Goal: Check status: Check status

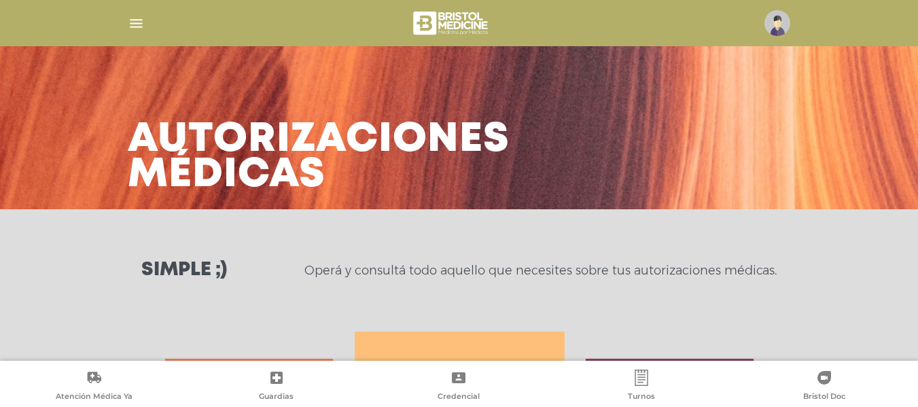
select select "**********"
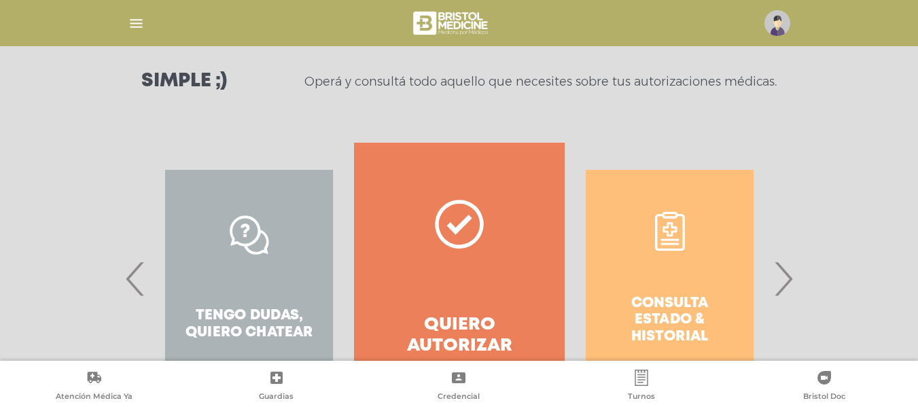
scroll to position [199, 0]
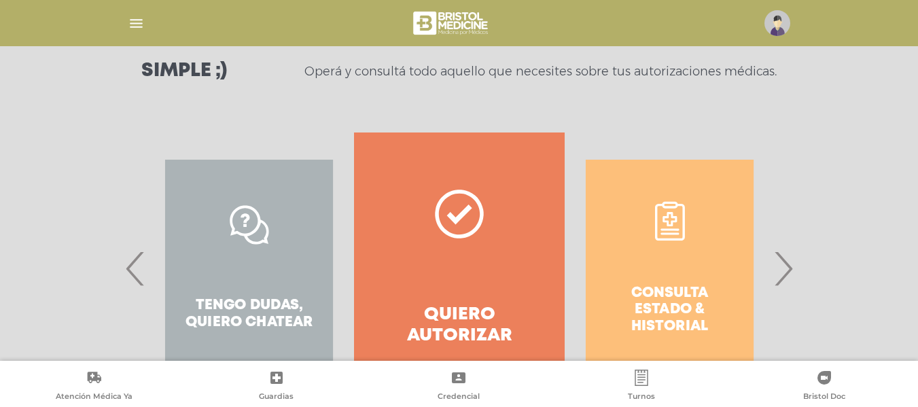
click at [619, 245] on div "Consulta estado & historial" at bounding box center [670, 269] width 210 height 272
drag, startPoint x: 675, startPoint y: 237, endPoint x: 667, endPoint y: 229, distance: 11.1
click at [674, 236] on div "Consulta estado & historial" at bounding box center [670, 269] width 210 height 272
drag, startPoint x: 659, startPoint y: 222, endPoint x: 666, endPoint y: 221, distance: 6.8
click at [660, 222] on div "Consulta estado & historial" at bounding box center [670, 269] width 210 height 272
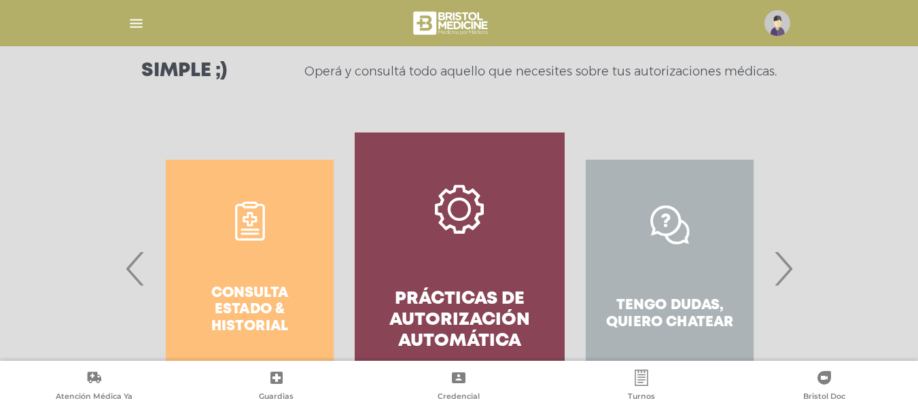
click at [670, 221] on div "Tengo dudas, quiero chatear" at bounding box center [670, 269] width 210 height 272
click at [812, 270] on div "Consulta estado & historial Prácticas de autorización automática Tengo dudas, q…" at bounding box center [459, 285] width 918 height 305
click at [795, 275] on span "›" at bounding box center [783, 268] width 27 height 73
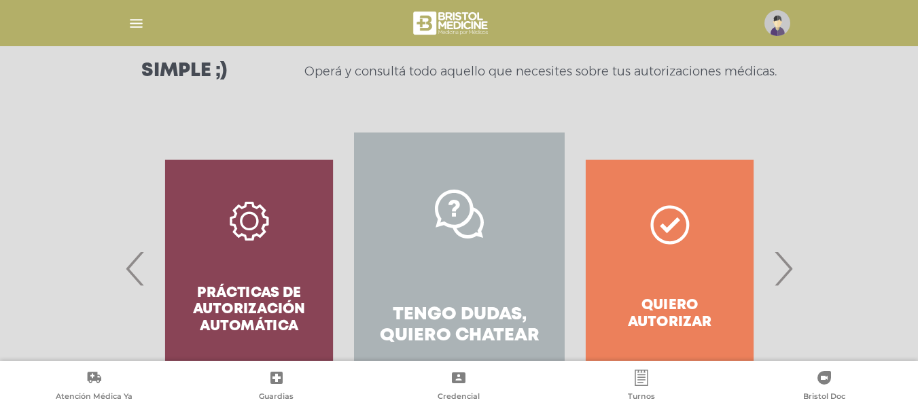
click at [794, 275] on span "›" at bounding box center [783, 268] width 27 height 73
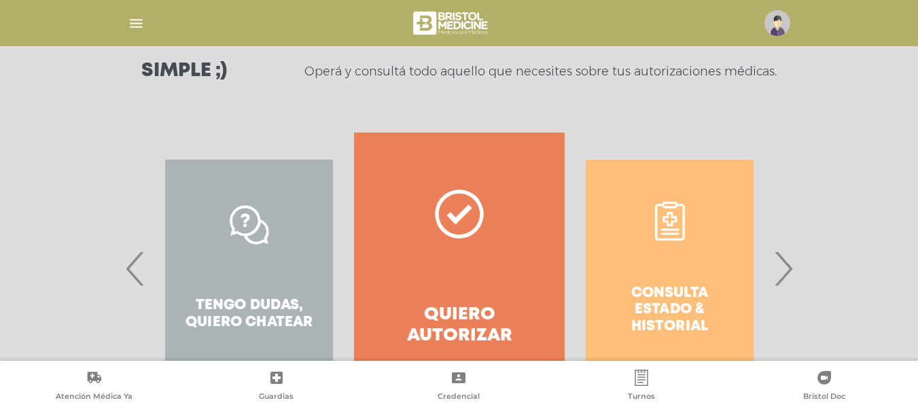
drag, startPoint x: 794, startPoint y: 275, endPoint x: 790, endPoint y: 257, distance: 18.1
click at [790, 259] on span "›" at bounding box center [783, 268] width 27 height 73
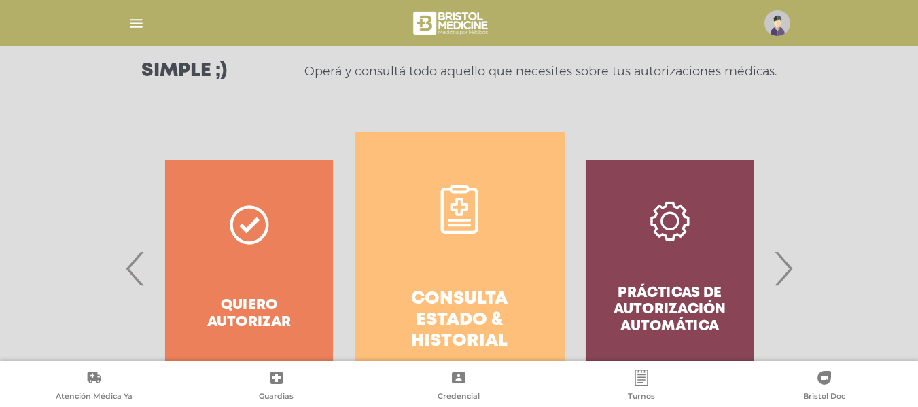
click at [791, 253] on span "›" at bounding box center [783, 268] width 27 height 73
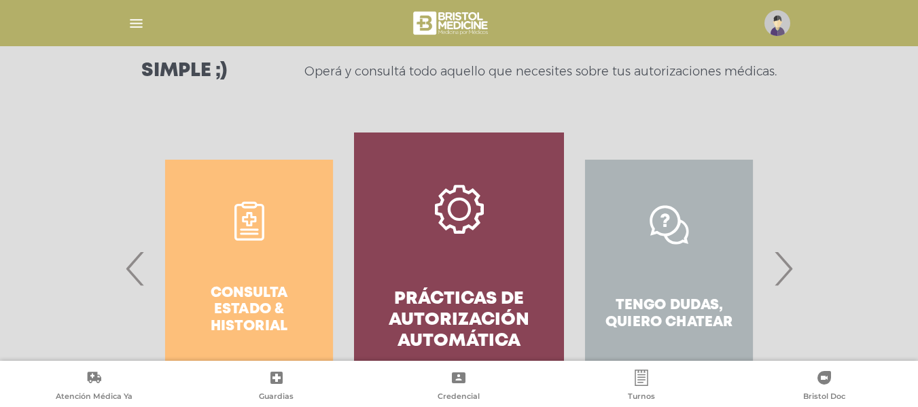
click at [791, 252] on span "›" at bounding box center [783, 268] width 27 height 73
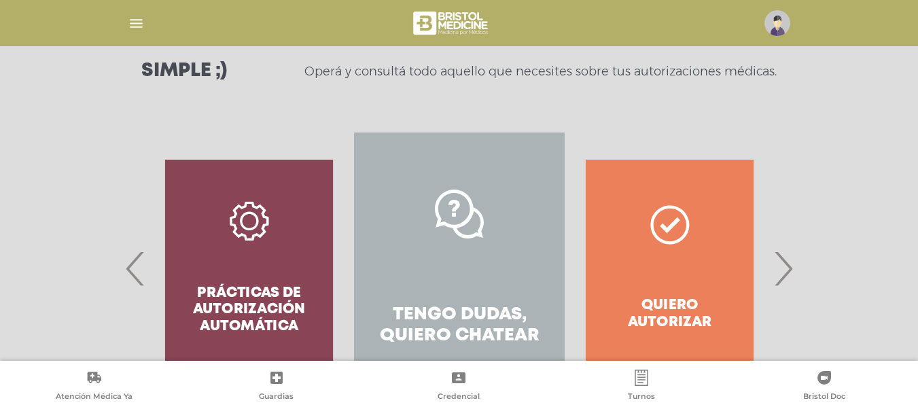
click at [791, 251] on span "›" at bounding box center [783, 268] width 27 height 73
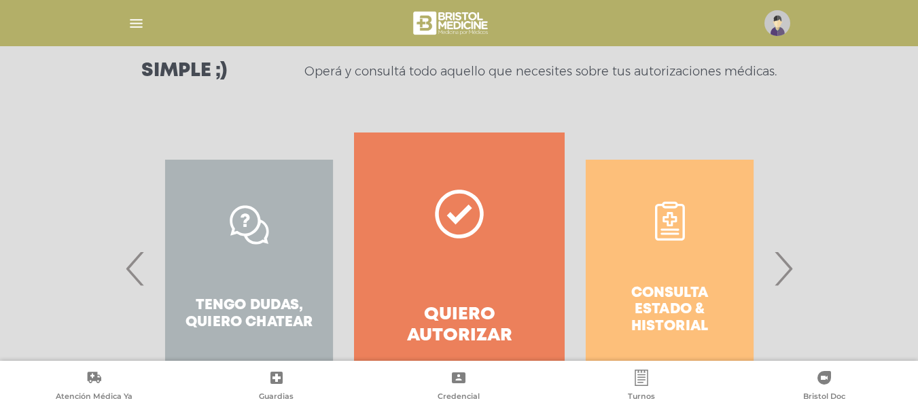
click at [786, 294] on span "›" at bounding box center [783, 268] width 27 height 73
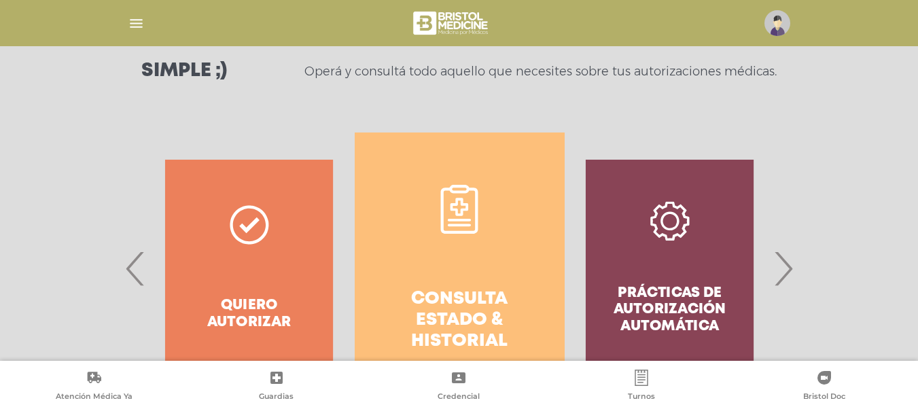
click at [451, 207] on icon at bounding box center [459, 209] width 49 height 49
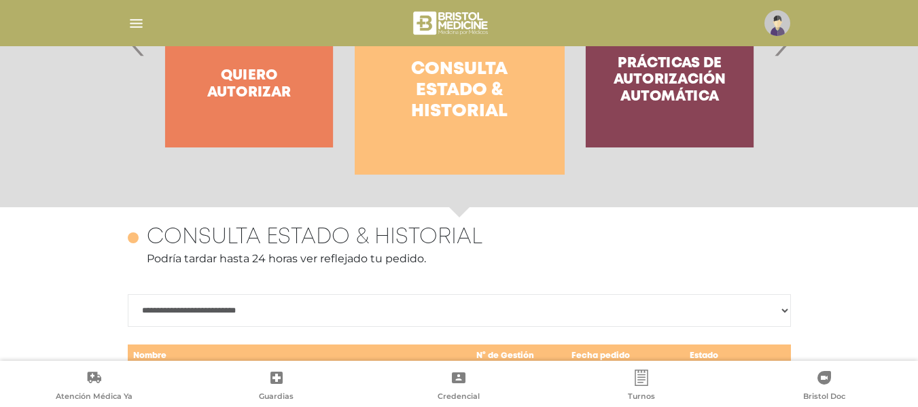
scroll to position [590, 0]
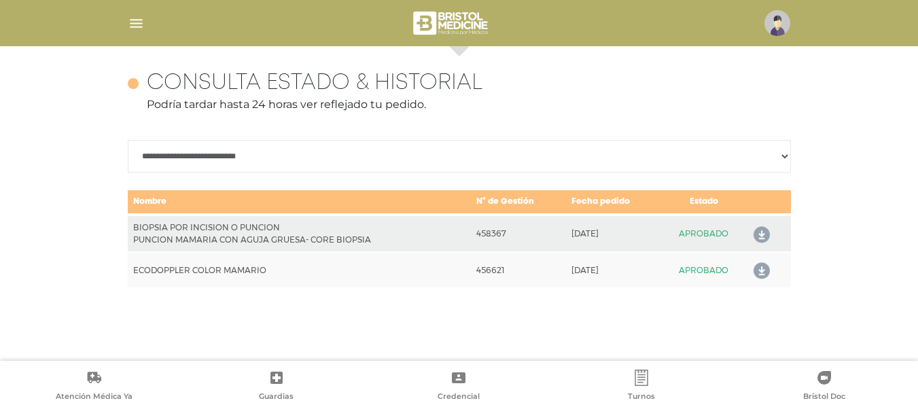
click at [458, 202] on td "Nombre" at bounding box center [300, 202] width 344 height 25
